Goal: Task Accomplishment & Management: Manage account settings

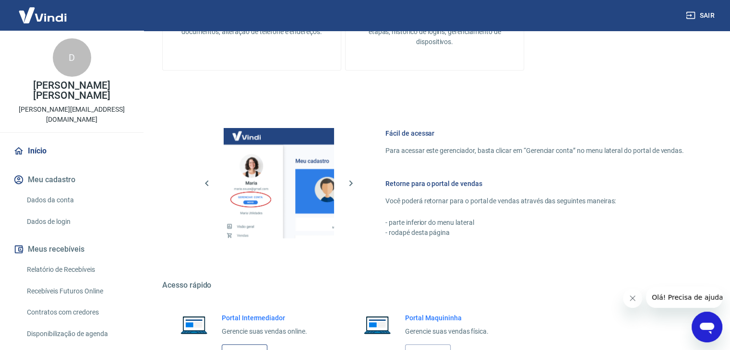
scroll to position [507, 0]
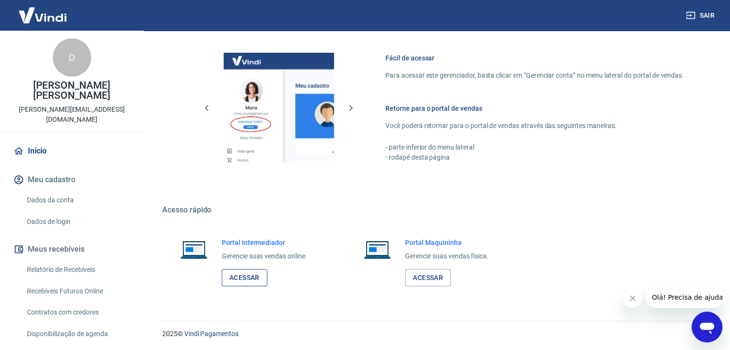
click at [240, 276] on link "Acessar" at bounding box center [245, 278] width 46 height 18
